Goal: Transaction & Acquisition: Purchase product/service

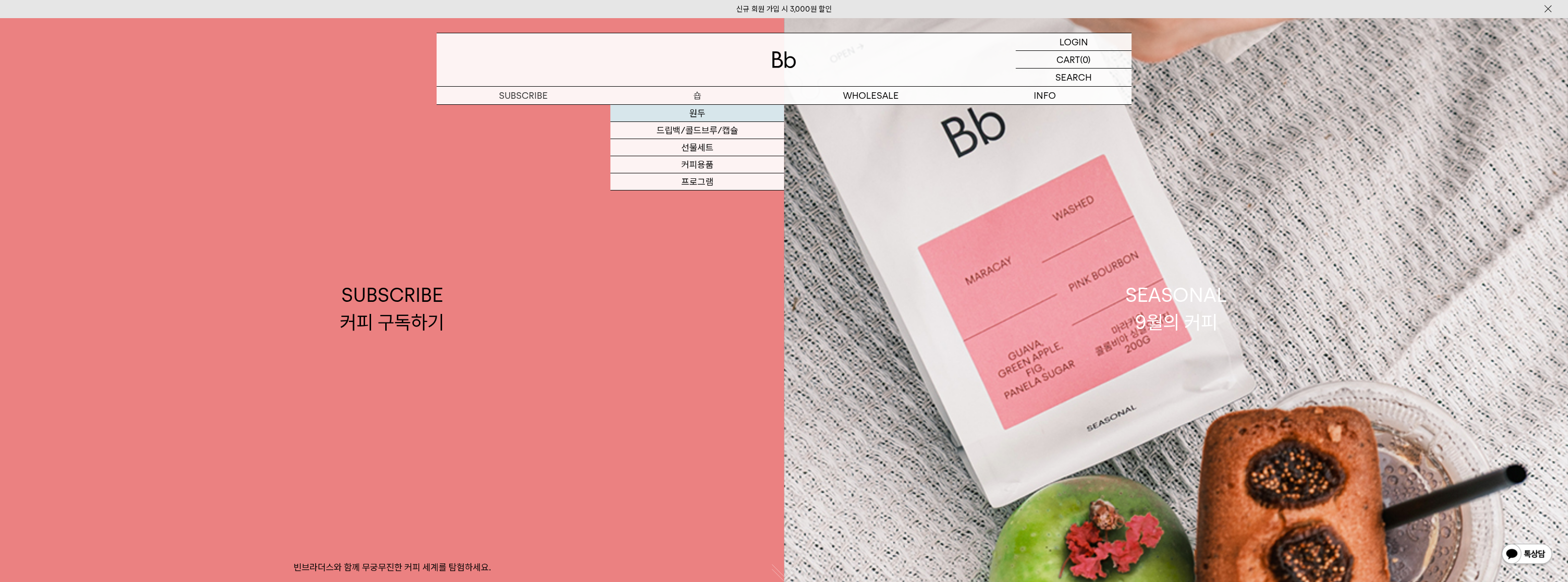
click at [706, 112] on link "원두" at bounding box center [697, 113] width 174 height 17
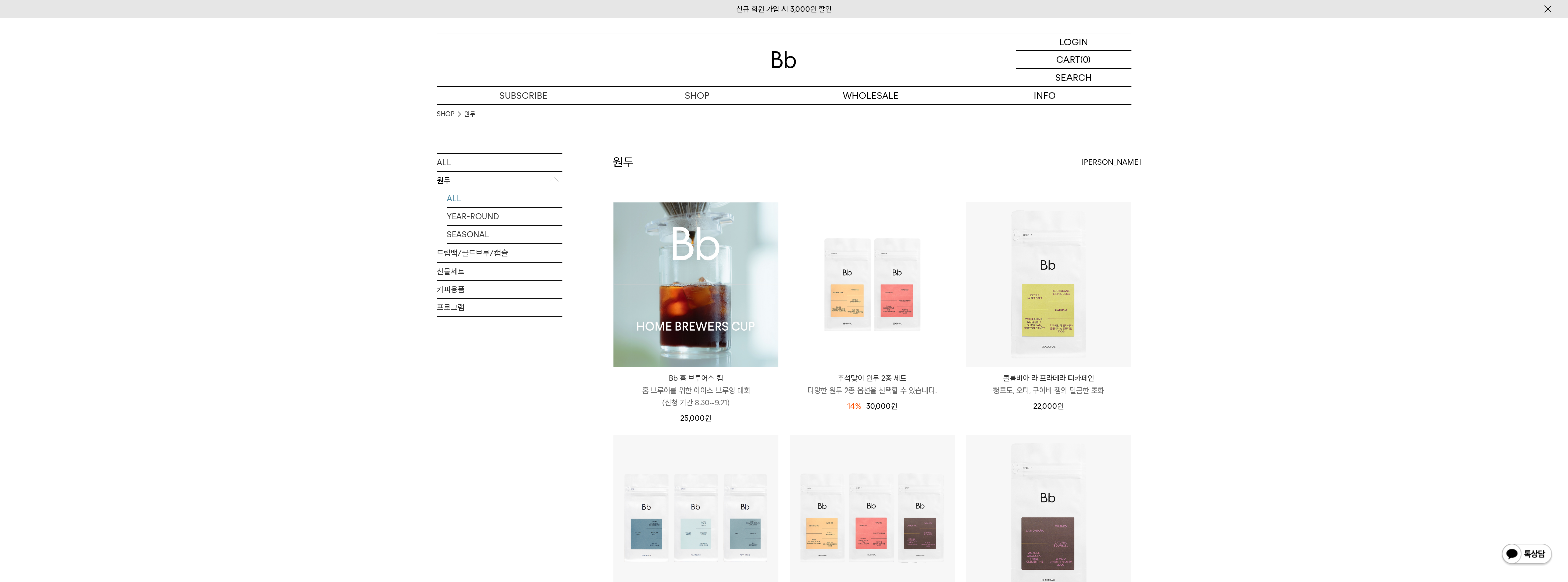
click at [643, 277] on img at bounding box center [696, 285] width 165 height 165
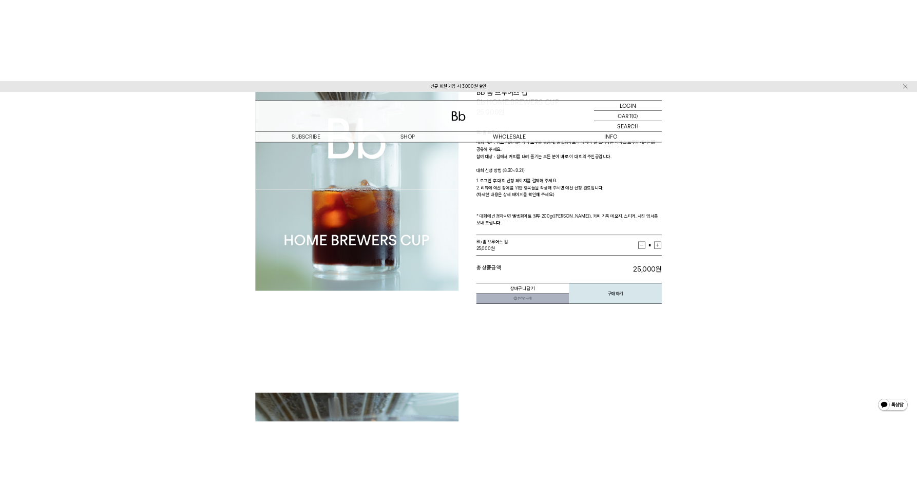
scroll to position [280, 0]
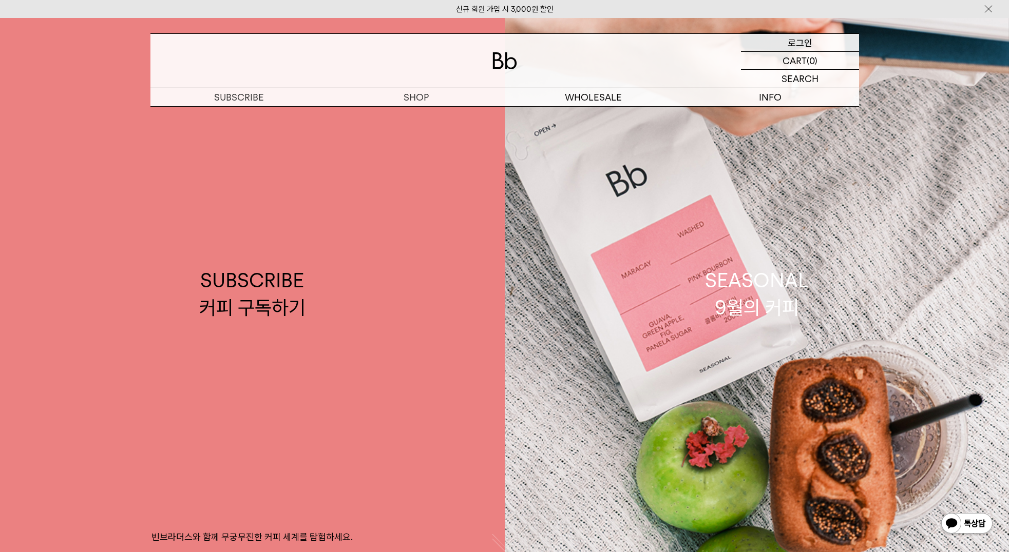
click at [816, 37] on div "LOGIN 로그인" at bounding box center [800, 42] width 118 height 17
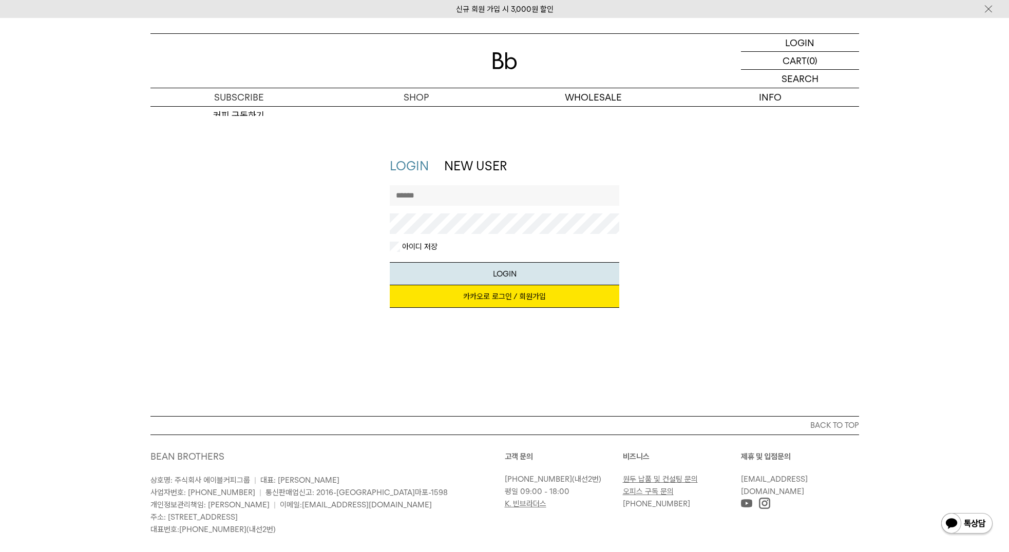
type input "**********"
click at [492, 297] on link "카카오로 로그인 / 회원가입" at bounding box center [504, 296] width 229 height 23
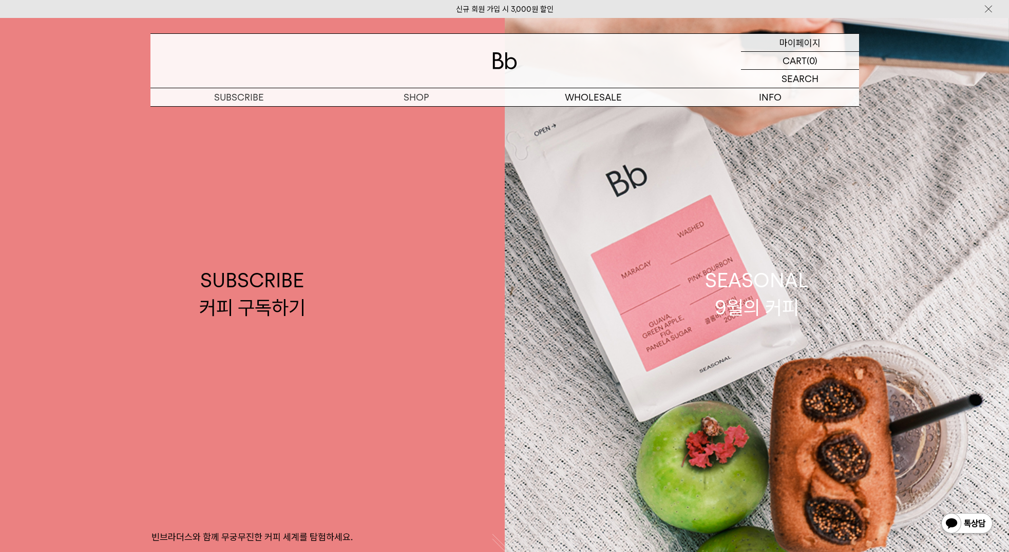
click at [786, 42] on p "마이페이지" at bounding box center [799, 42] width 41 height 17
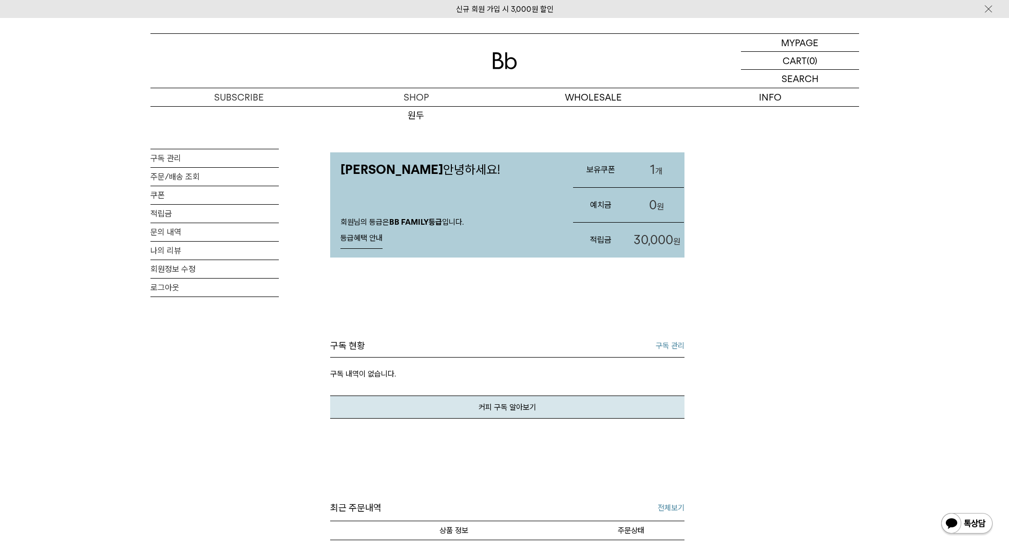
click at [452, 10] on div "신규 회원 가입 시 3,000원 할인" at bounding box center [504, 9] width 1009 height 18
click at [495, 8] on link "신규 회원 가입 시 3,000원 할인" at bounding box center [505, 9] width 98 height 9
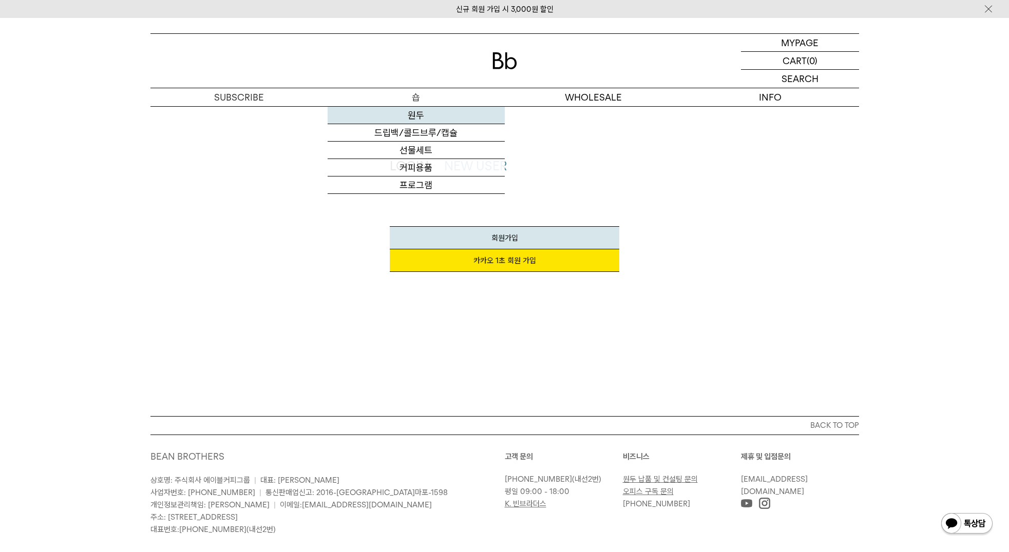
click at [405, 112] on link "원두" at bounding box center [415, 115] width 177 height 17
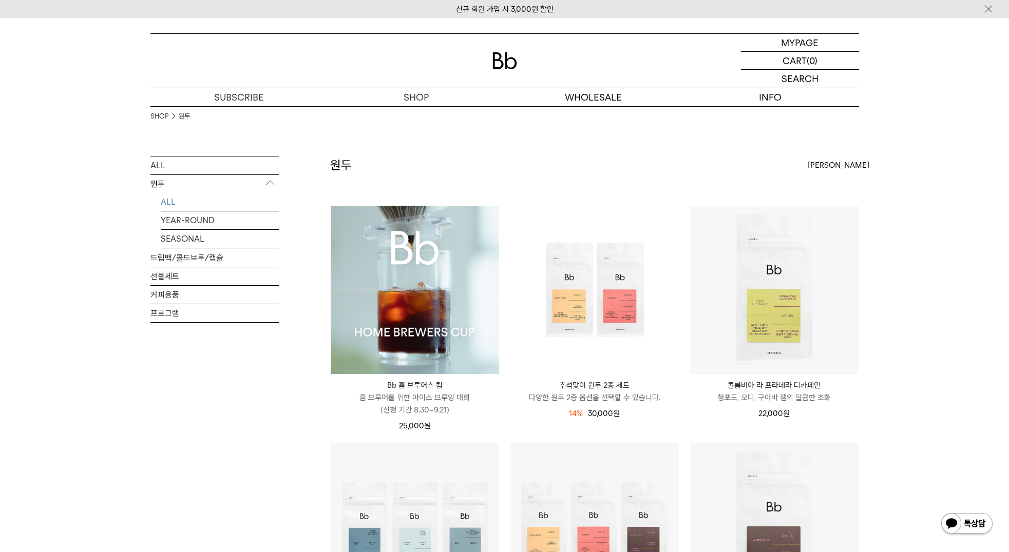
click at [421, 282] on img at bounding box center [415, 290] width 168 height 168
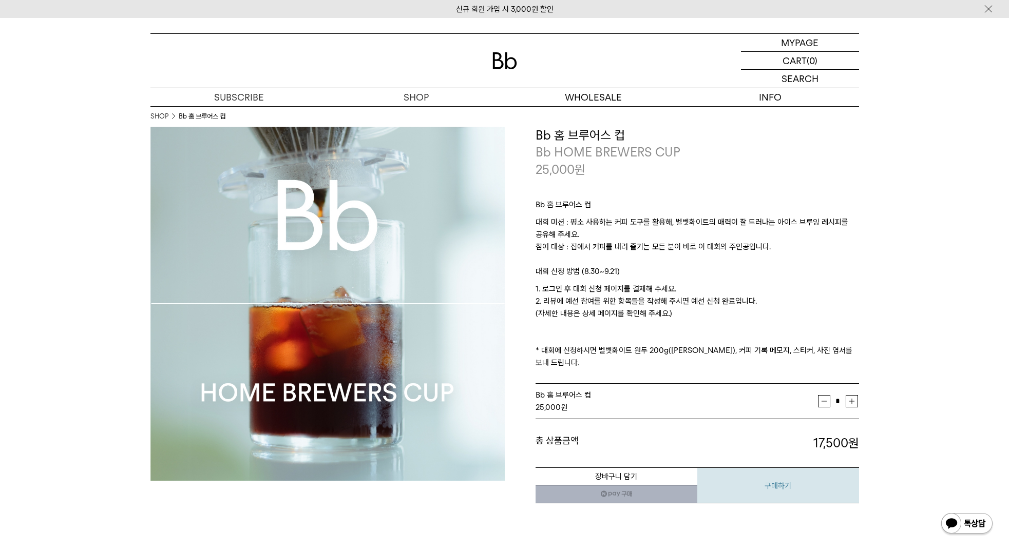
click at [769, 481] on button "구매하기" at bounding box center [778, 486] width 162 height 36
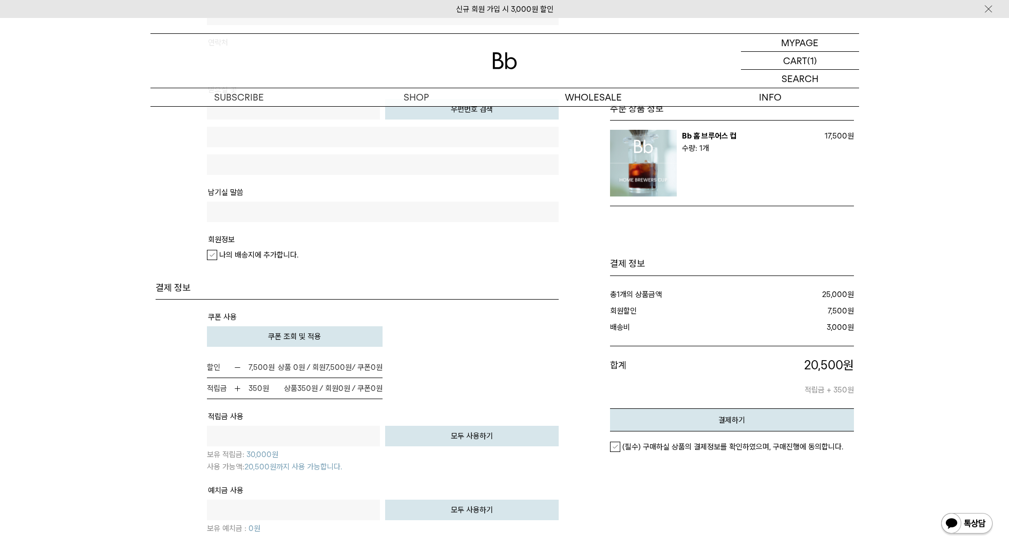
scroll to position [667, 0]
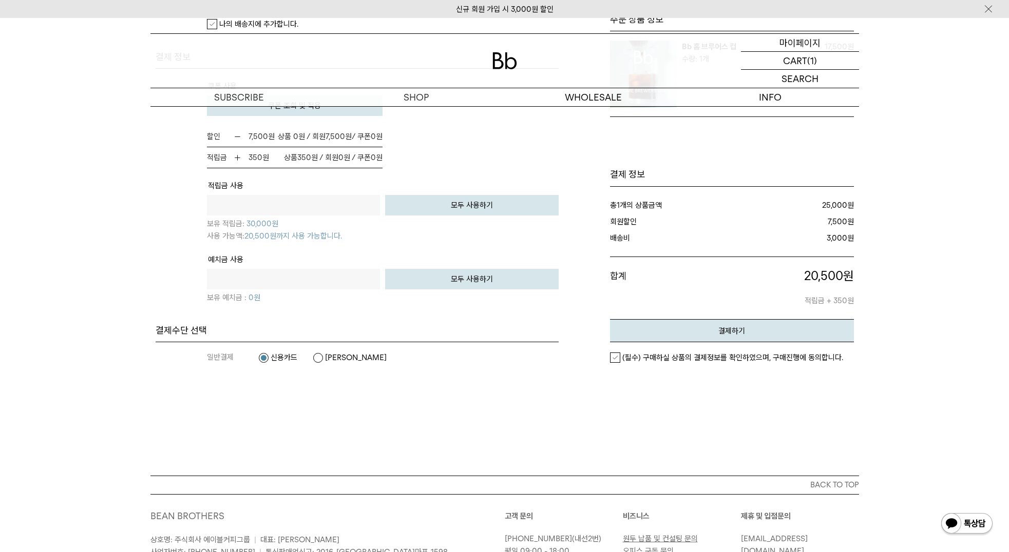
click at [818, 46] on p "마이페이지" at bounding box center [799, 42] width 41 height 17
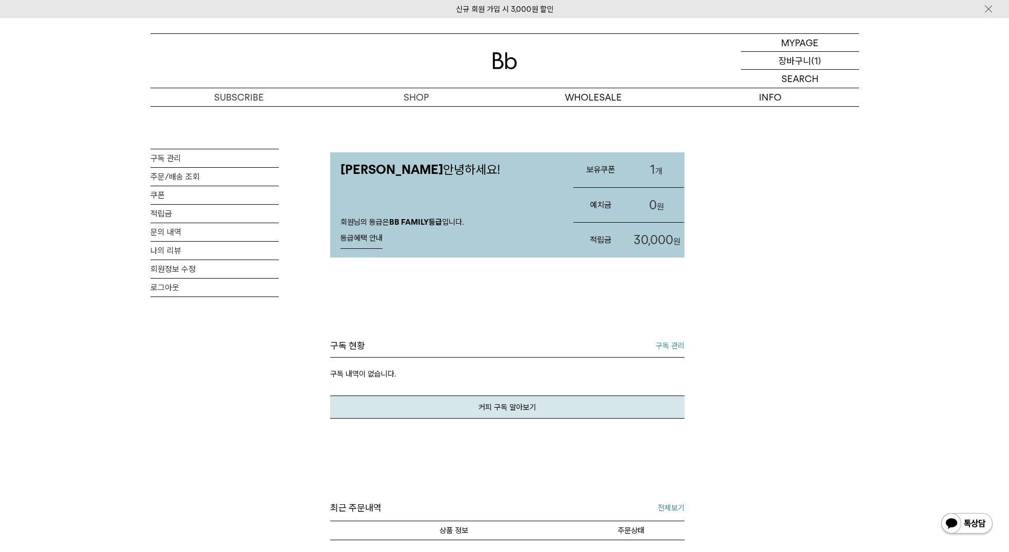
click at [801, 60] on p "장바구니" at bounding box center [794, 60] width 33 height 17
click at [237, 294] on link "로그아웃" at bounding box center [214, 288] width 128 height 18
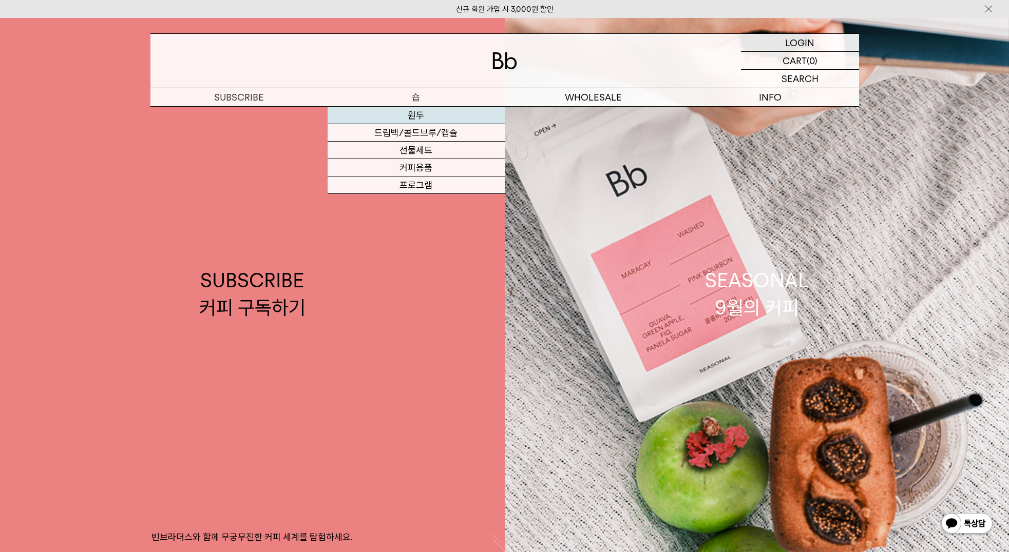
click at [412, 110] on link "원두" at bounding box center [415, 115] width 177 height 17
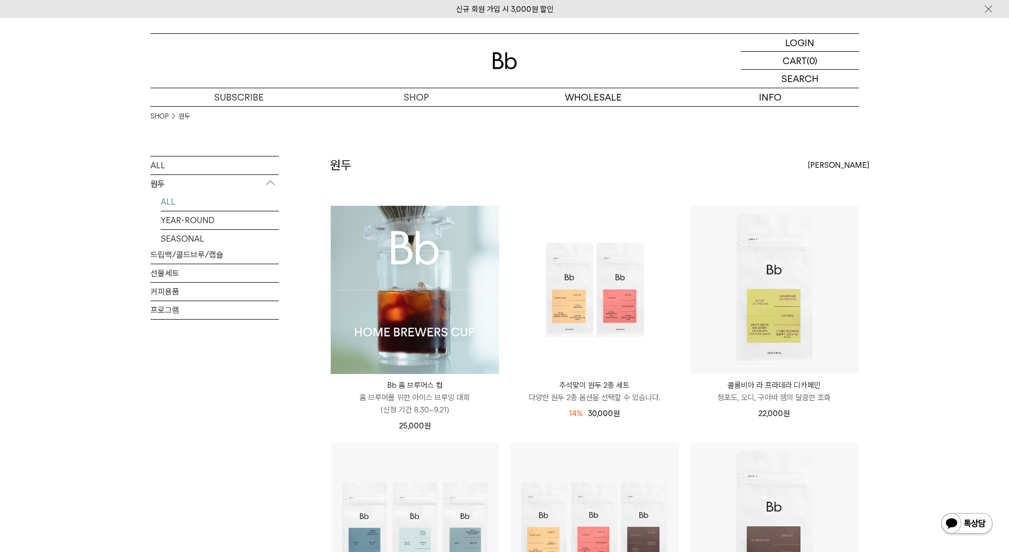
click at [421, 276] on img at bounding box center [415, 290] width 168 height 168
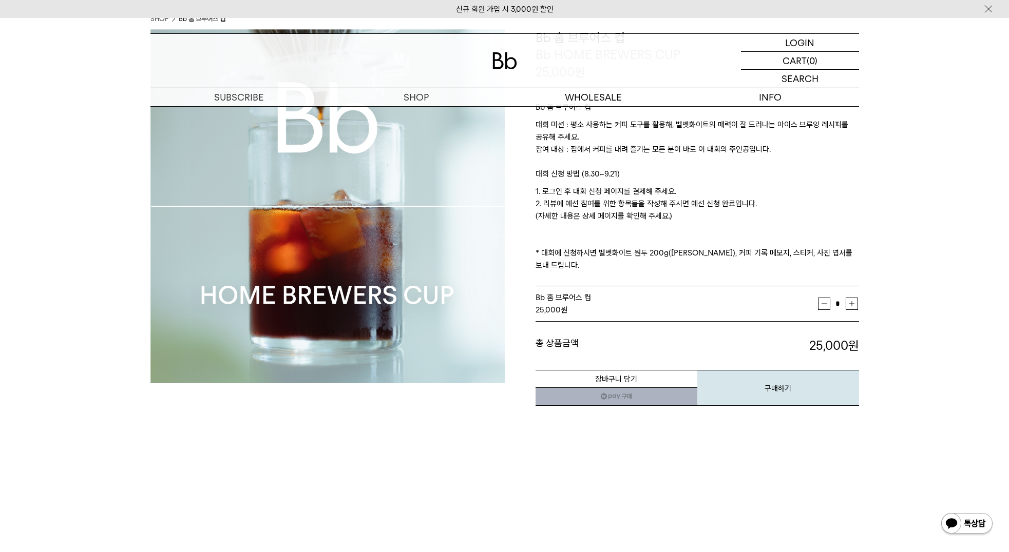
scroll to position [257, 0]
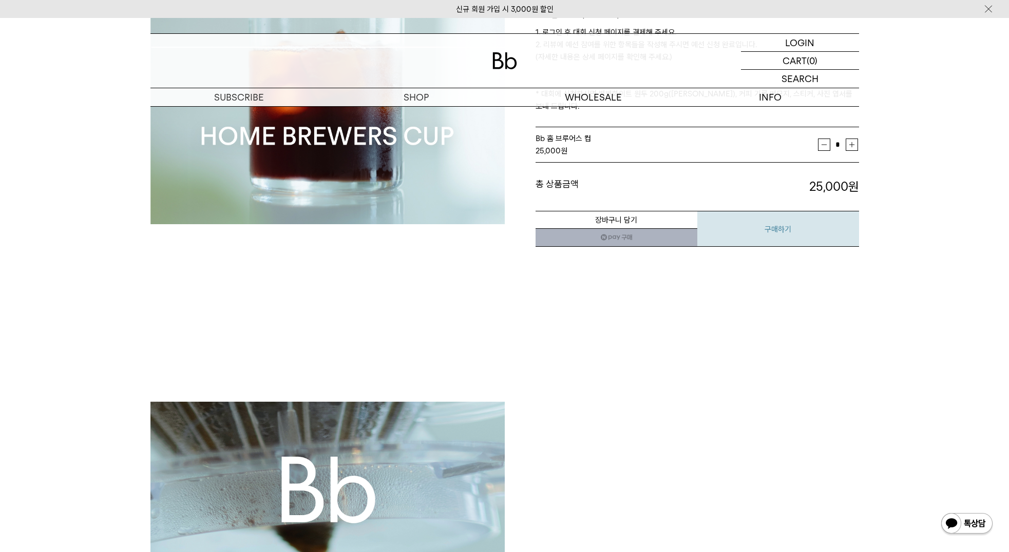
click at [756, 230] on button "구매하기" at bounding box center [778, 229] width 162 height 36
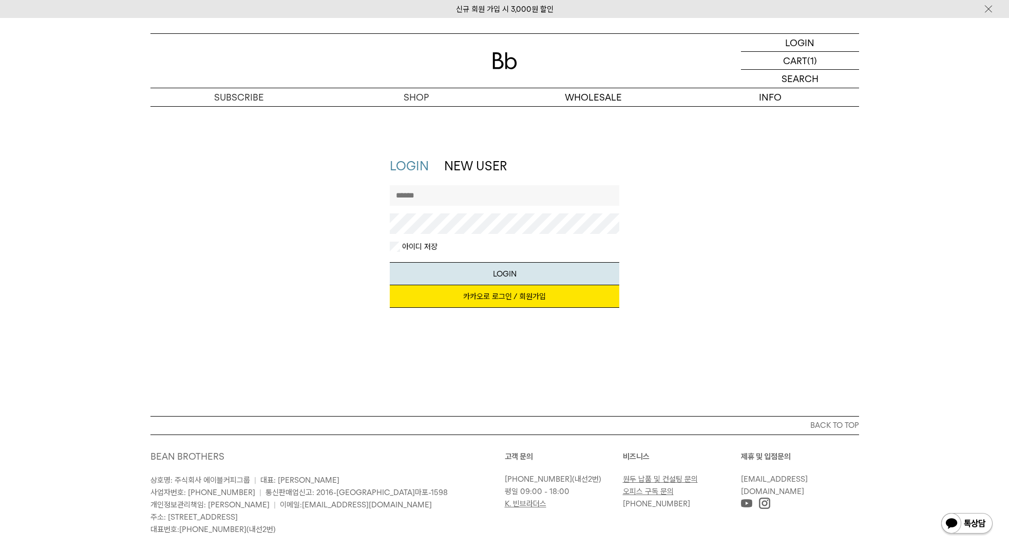
type input "**********"
click at [519, 11] on link "신규 회원 가입 시 3,000원 할인" at bounding box center [505, 9] width 98 height 9
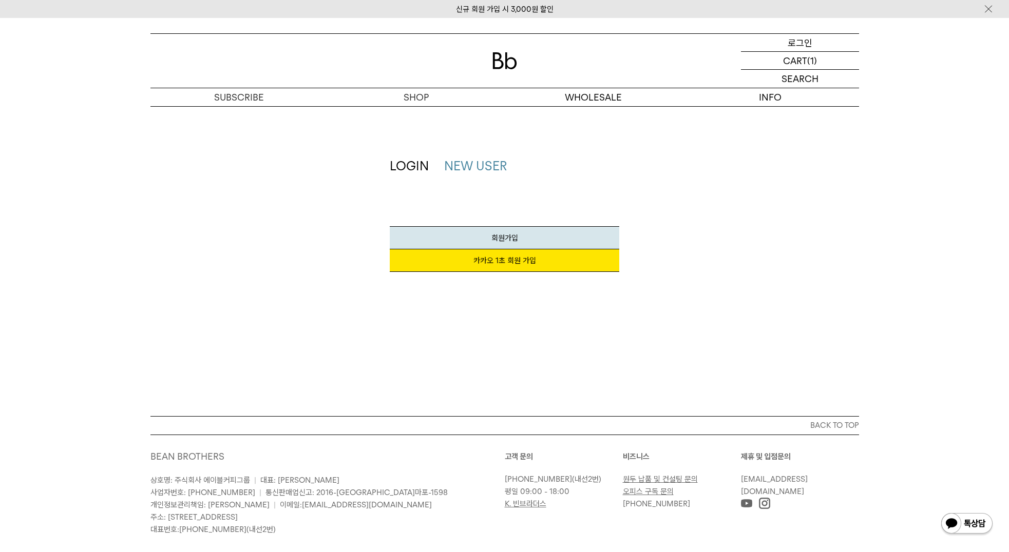
click at [776, 50] on div "LOGIN 로그인" at bounding box center [800, 42] width 118 height 17
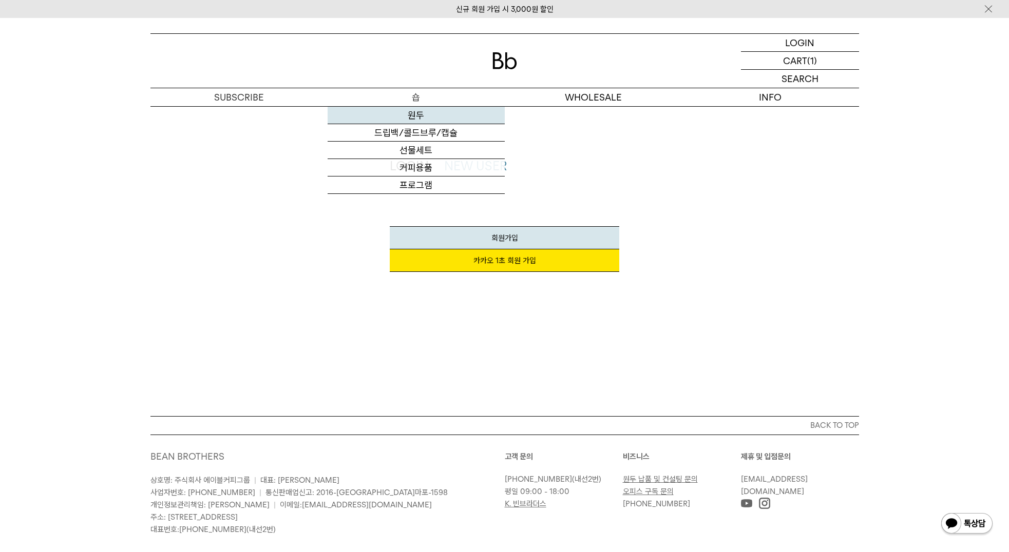
click at [416, 111] on link "원두" at bounding box center [415, 115] width 177 height 17
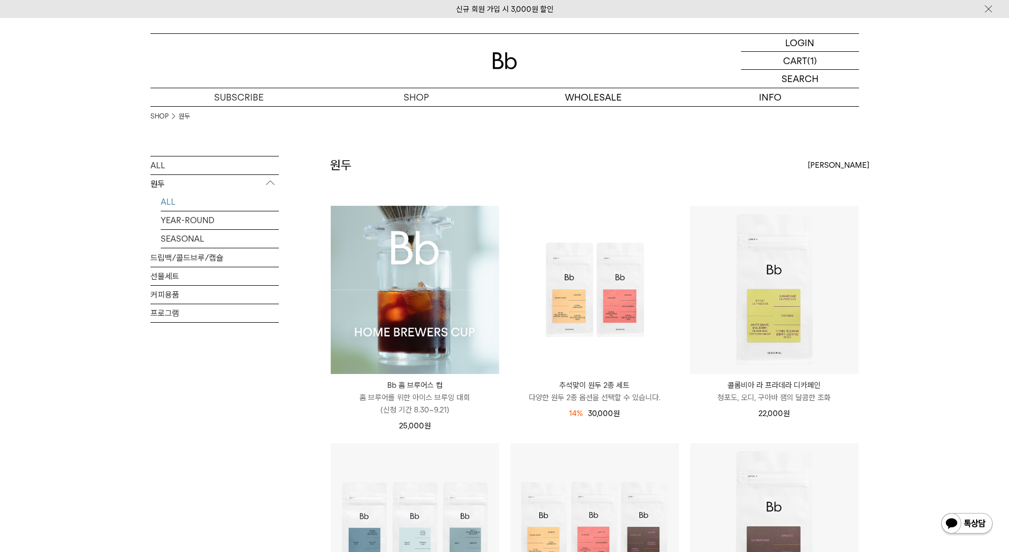
click at [425, 346] on img at bounding box center [415, 290] width 168 height 168
